Goal: Transaction & Acquisition: Obtain resource

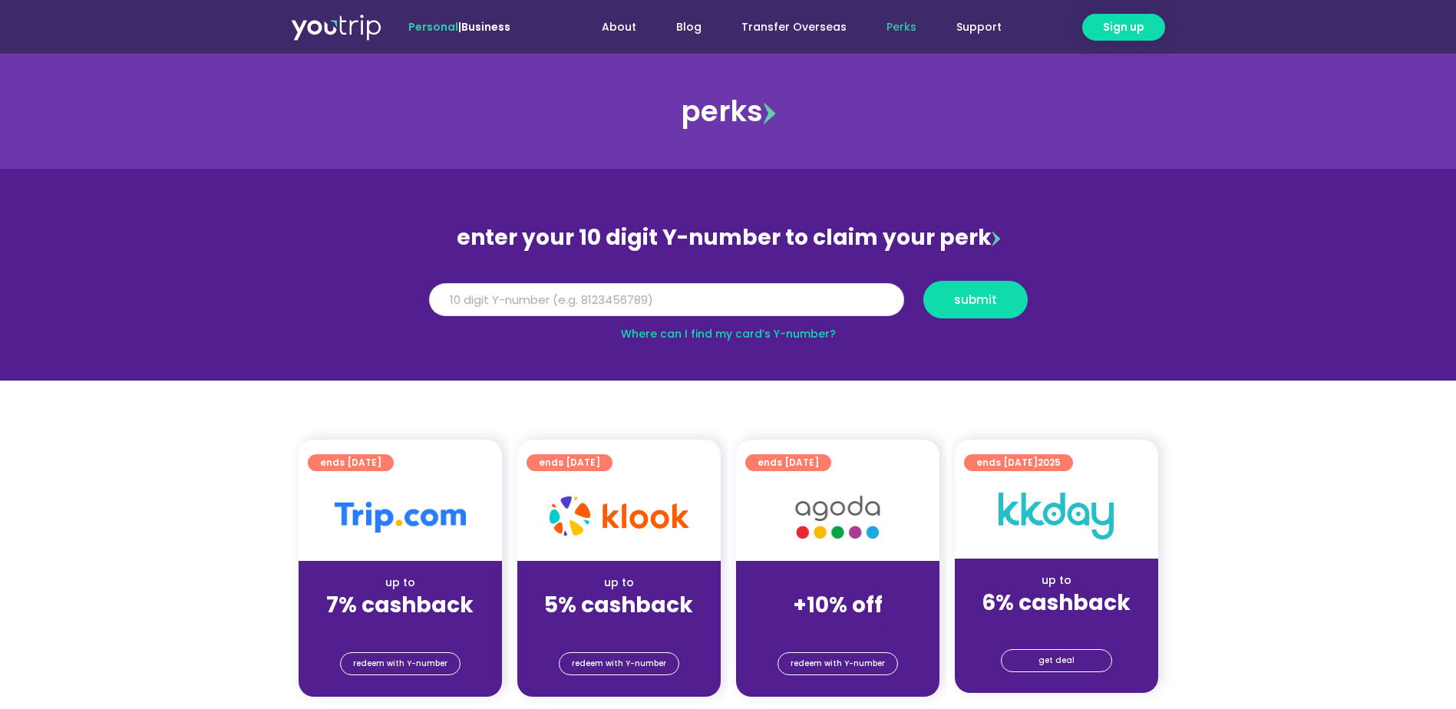
click at [691, 301] on input "Y Number" at bounding box center [666, 300] width 475 height 34
type input "8119656823"
click at [950, 304] on span "submit" at bounding box center [975, 300] width 78 height 12
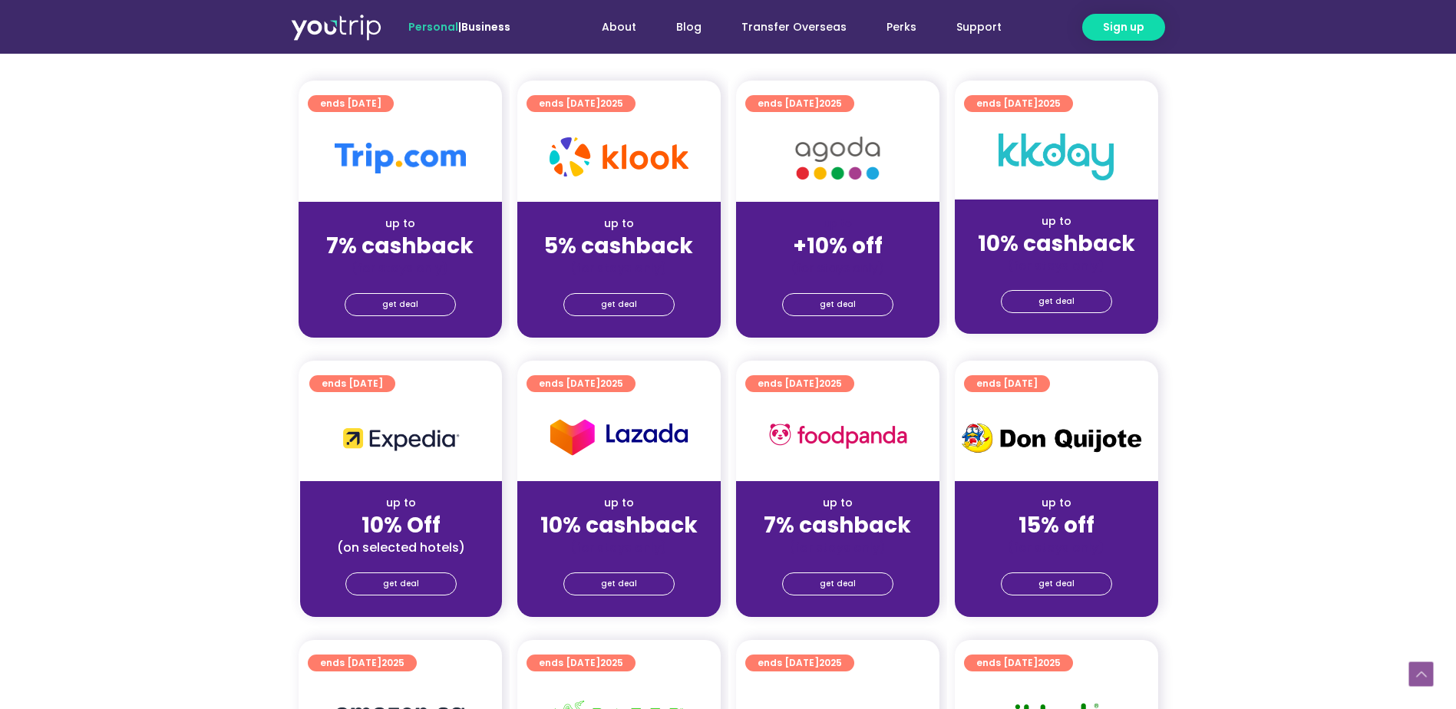
scroll to position [537, 0]
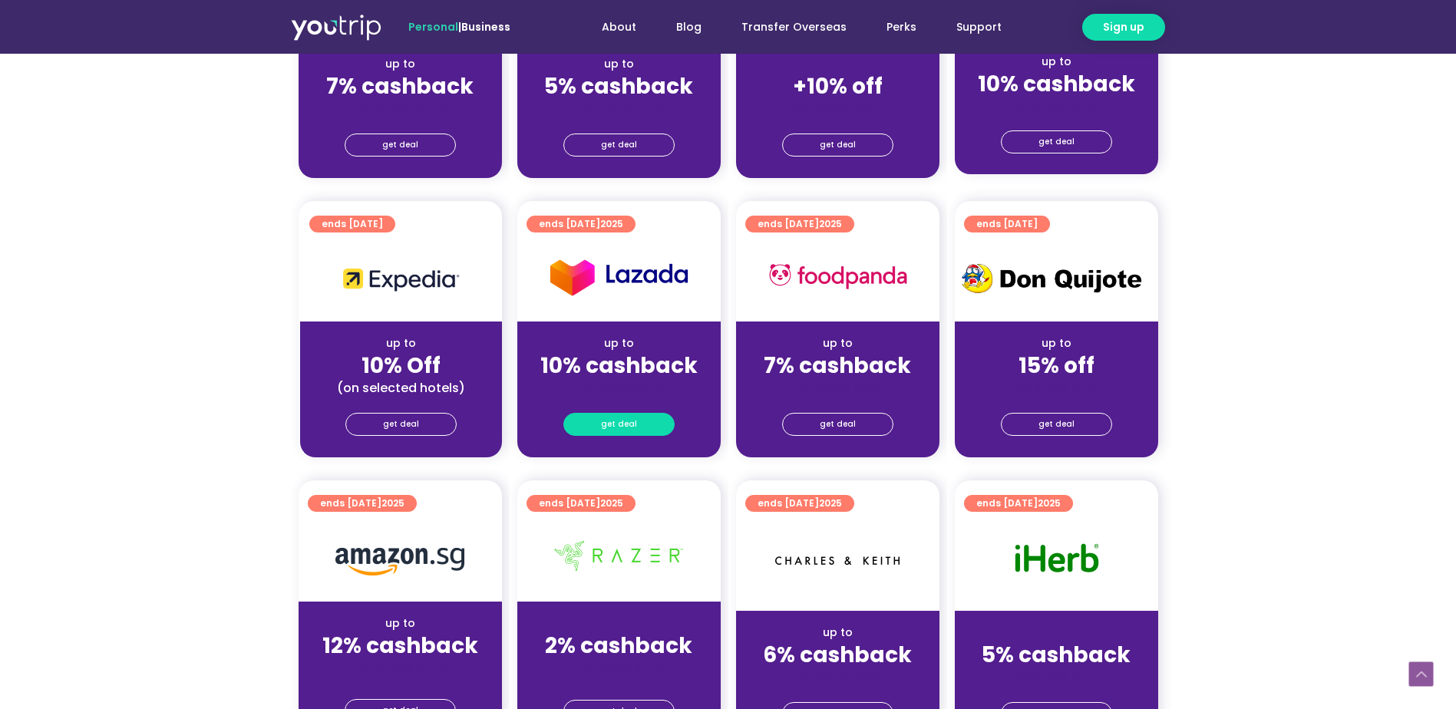
click at [618, 428] on span "get deal" at bounding box center [619, 424] width 36 height 21
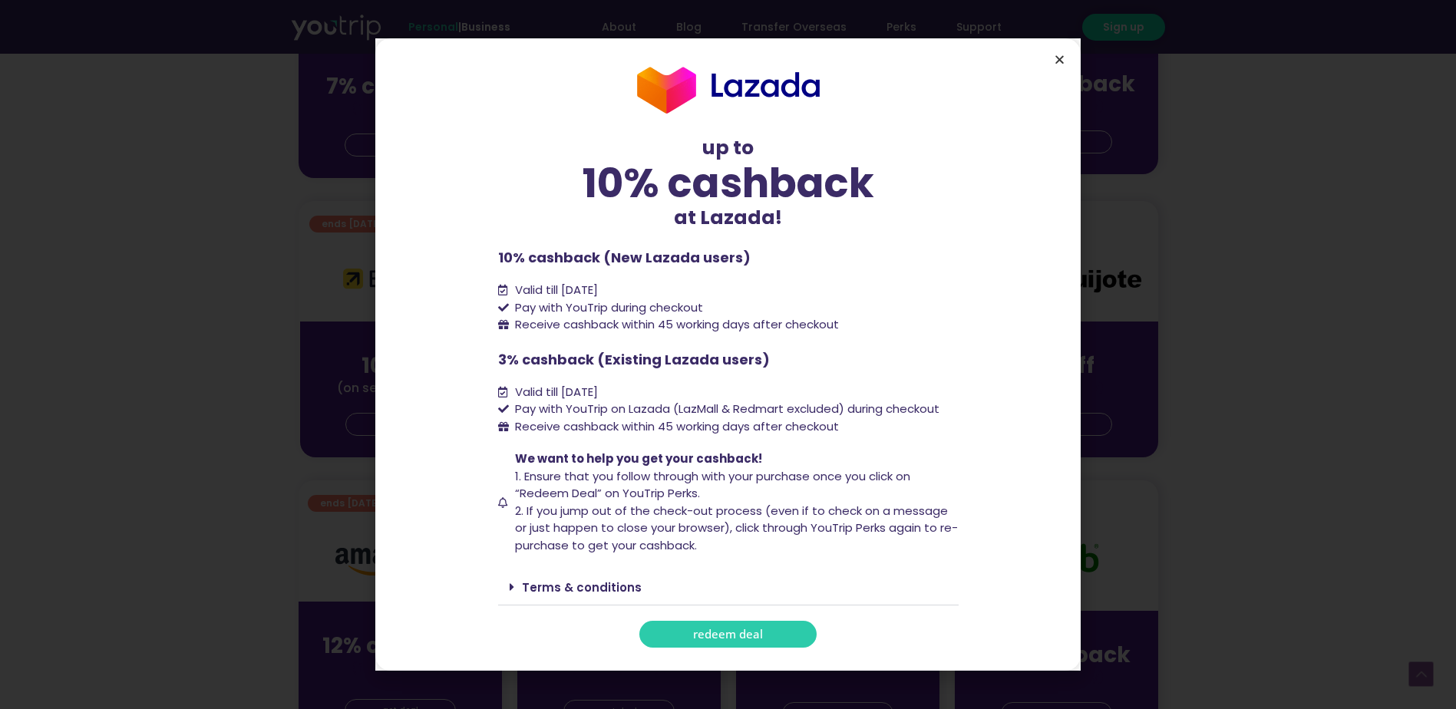
click at [1062, 60] on icon "Close" at bounding box center [1060, 60] width 12 height 12
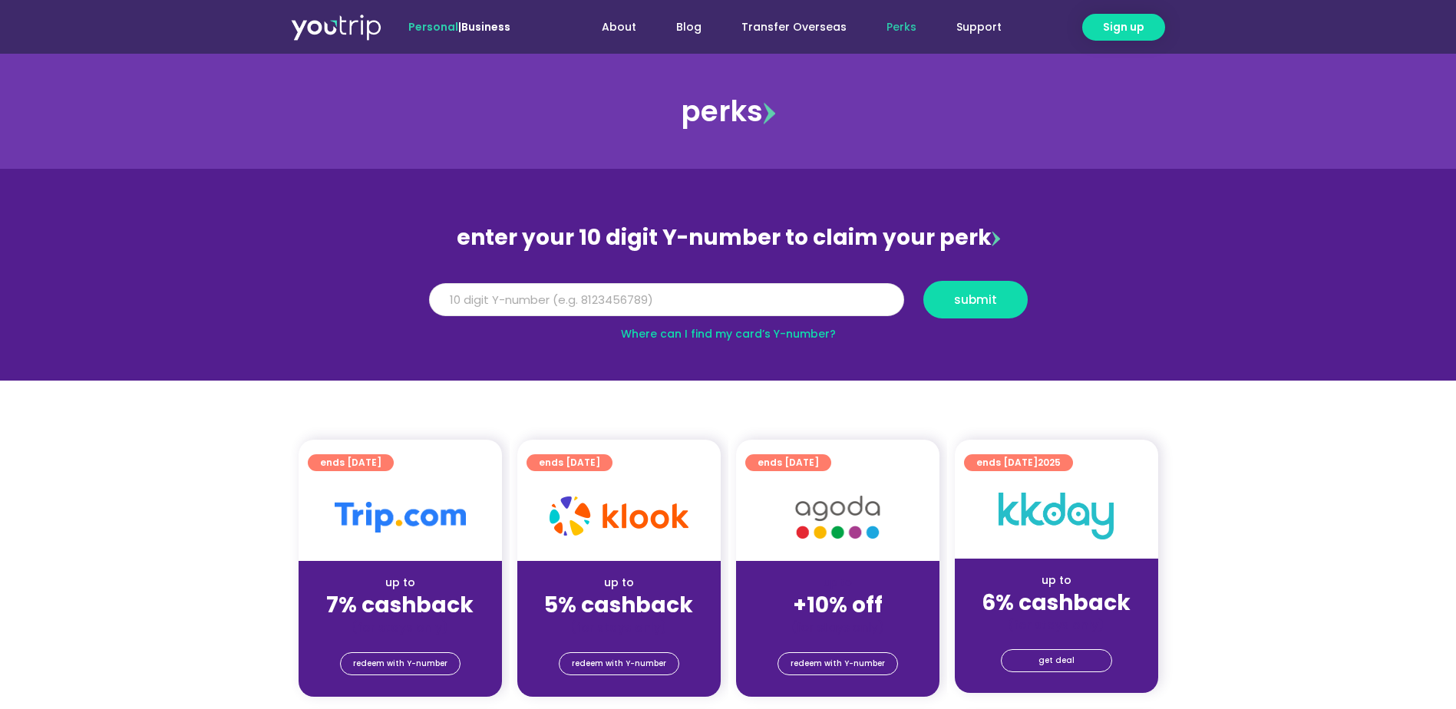
click at [586, 302] on input "Y Number" at bounding box center [666, 300] width 475 height 34
type input "8119656823"
click at [981, 289] on button "submit" at bounding box center [975, 300] width 104 height 38
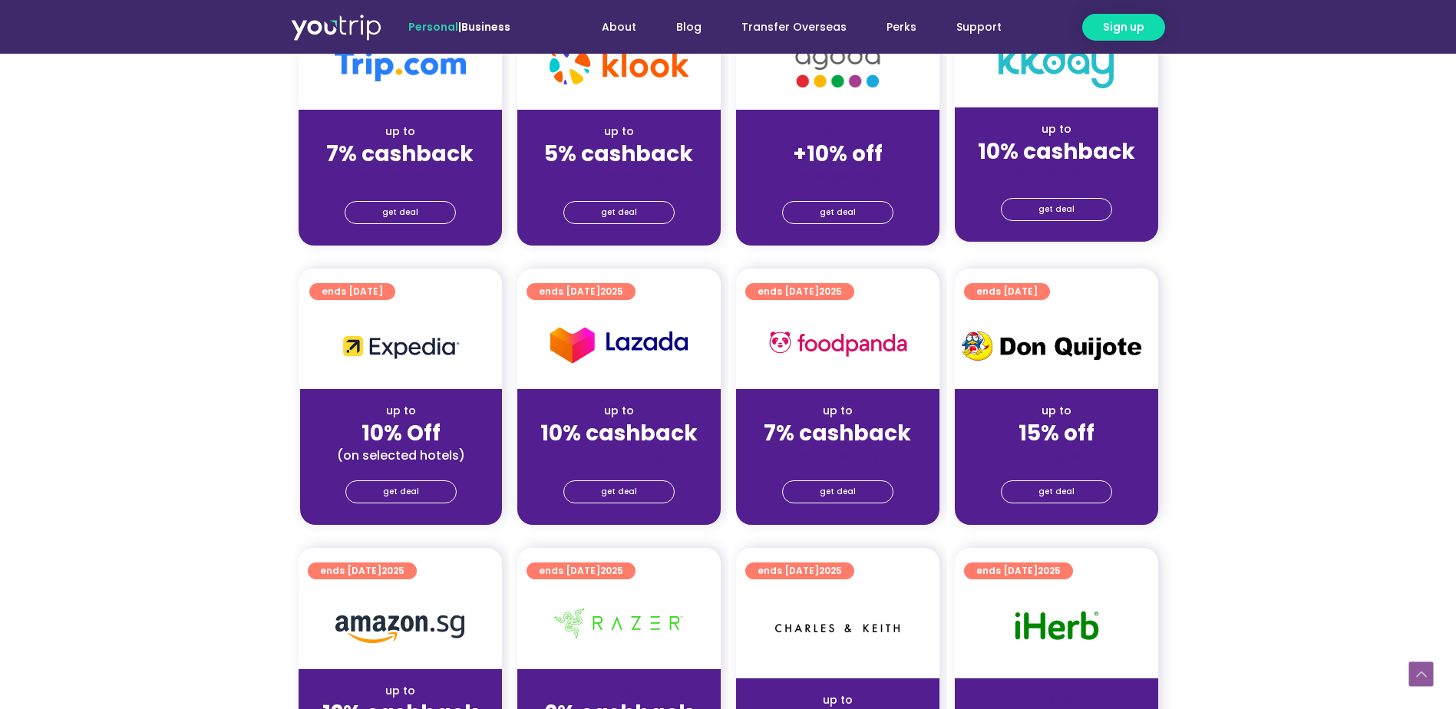
scroll to position [614, 0]
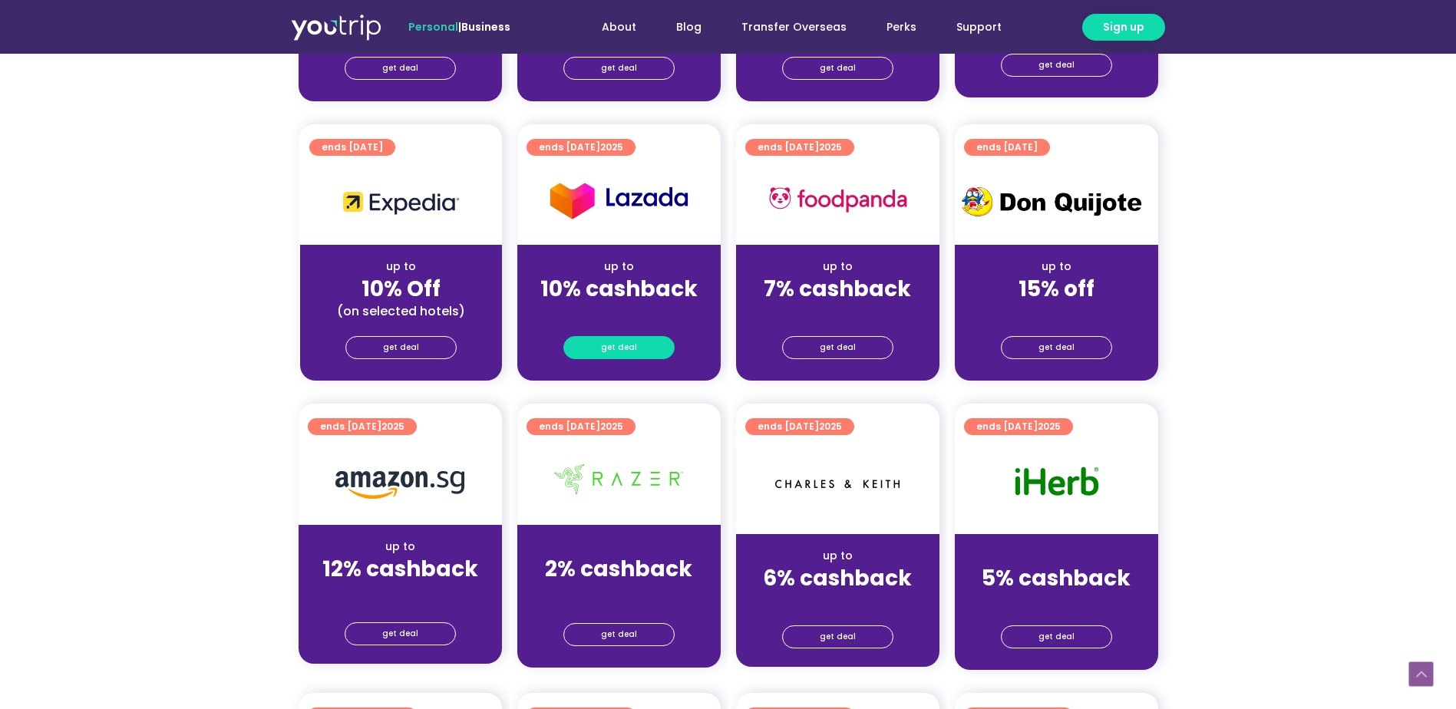
click at [631, 346] on span "get deal" at bounding box center [619, 347] width 36 height 21
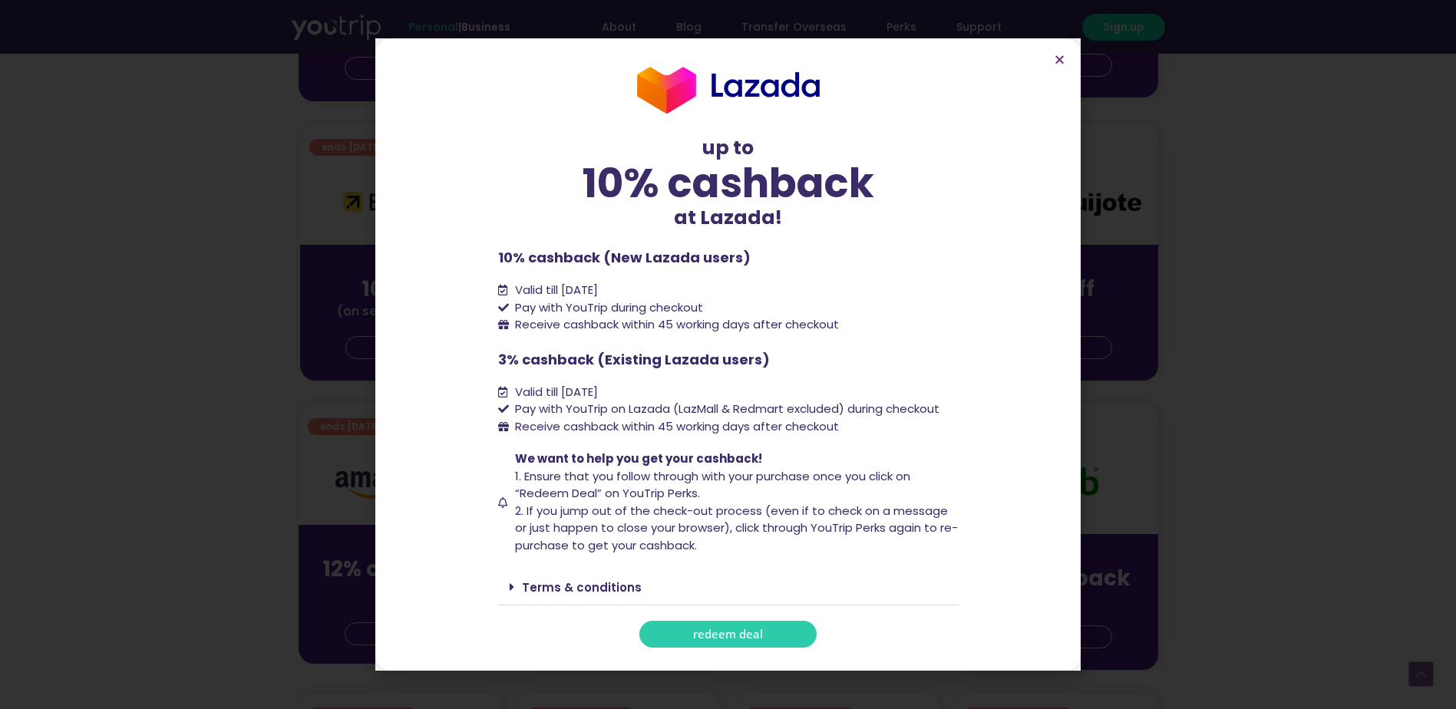
click at [722, 629] on span "redeem deal" at bounding box center [728, 634] width 70 height 12
